Goal: Task Accomplishment & Management: Use online tool/utility

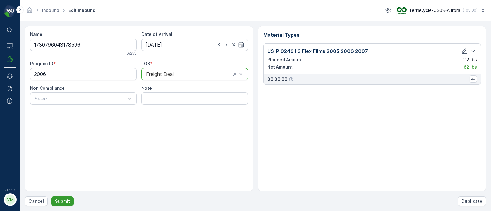
click at [62, 202] on p "Submit" at bounding box center [62, 201] width 15 height 6
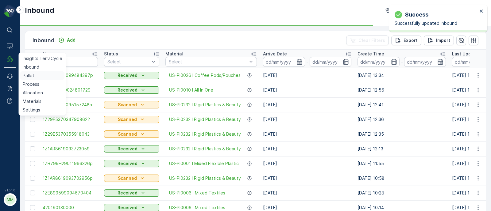
click at [24, 74] on p "Pallet" at bounding box center [29, 76] width 12 height 6
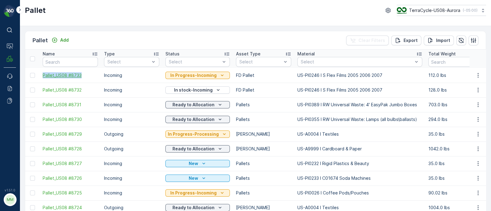
drag, startPoint x: 41, startPoint y: 75, endPoint x: 82, endPoint y: 77, distance: 41.5
click at [82, 77] on td "Pallet_US08 #8733" at bounding box center [70, 75] width 61 height 15
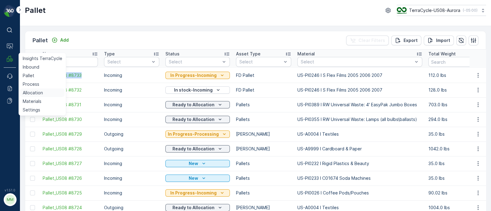
click at [35, 93] on p "Allocation" at bounding box center [33, 93] width 20 height 6
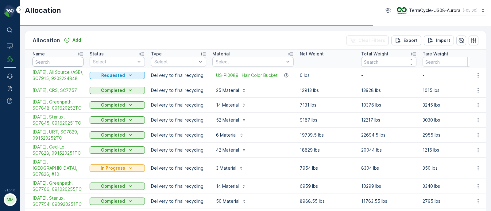
click at [60, 59] on input "text" at bounding box center [58, 62] width 51 height 10
type input "temp"
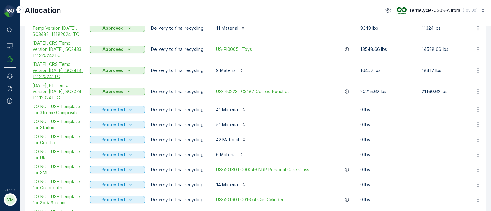
scroll to position [115, 0]
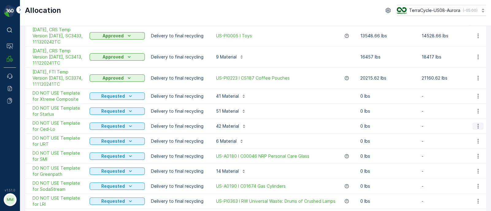
click at [477, 123] on icon "button" at bounding box center [478, 126] width 6 height 6
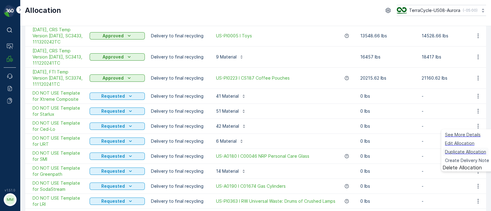
click at [457, 152] on span "Duplicate Allocation" at bounding box center [465, 152] width 41 height 6
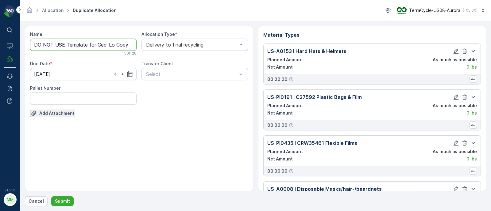
drag, startPoint x: 95, startPoint y: 44, endPoint x: 17, endPoint y: 42, distance: 78.2
click at [17, 42] on div "⌘B Operations MRF Events Reports Documents v 1.51.0 MM MRF.US08 Allocation Dupl…" at bounding box center [245, 105] width 491 height 211
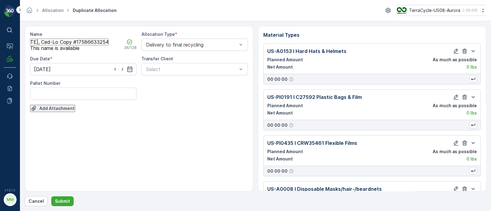
drag, startPoint x: 75, startPoint y: 44, endPoint x: 219, endPoint y: 58, distance: 144.6
click at [219, 59] on div "Name [DATE], Ced-Lo Copy #1758663325404 This name is available 36 / 128 Allocat…" at bounding box center [139, 71] width 218 height 81
paste input "SC7945 / Aurora / 092320252TC"
drag, startPoint x: 90, startPoint y: 46, endPoint x: 65, endPoint y: 41, distance: 25.6
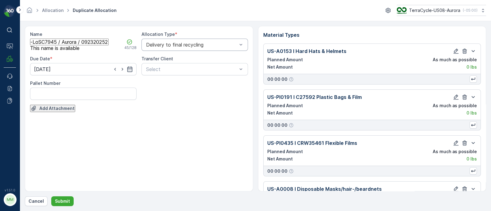
click at [65, 41] on input "[DATE], Ced-LoSC7945 / Aurora / 092320252TC" at bounding box center [69, 42] width 79 height 7
click at [71, 44] on input "[DATE], Ced-LoSC7945, 092320252TC" at bounding box center [69, 42] width 79 height 7
type input "[DATE], Ced-Lo, SC7945, 092320252TC"
click at [127, 72] on icon "button" at bounding box center [130, 69] width 6 height 6
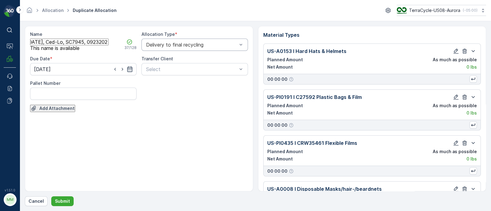
scroll to position [0, 0]
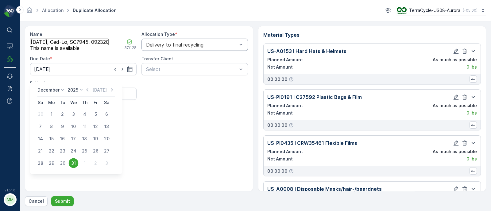
click at [104, 90] on div "[DATE]" at bounding box center [99, 90] width 31 height 6
click at [98, 90] on p "[DATE]" at bounding box center [99, 90] width 14 height 6
click at [72, 153] on div "24" at bounding box center [74, 151] width 10 height 10
type input "[DATE]"
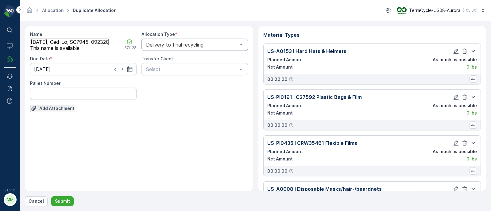
scroll to position [0, 10]
drag, startPoint x: 32, startPoint y: 45, endPoint x: 137, endPoint y: 47, distance: 105.2
click at [137, 47] on div "Name [DATE], Ced-Lo, SC7945, 092320252TC This name is available 37 / 128 Alloca…" at bounding box center [139, 71] width 218 height 81
click at [60, 201] on p "Submit" at bounding box center [62, 201] width 15 height 6
